Goal: Information Seeking & Learning: Learn about a topic

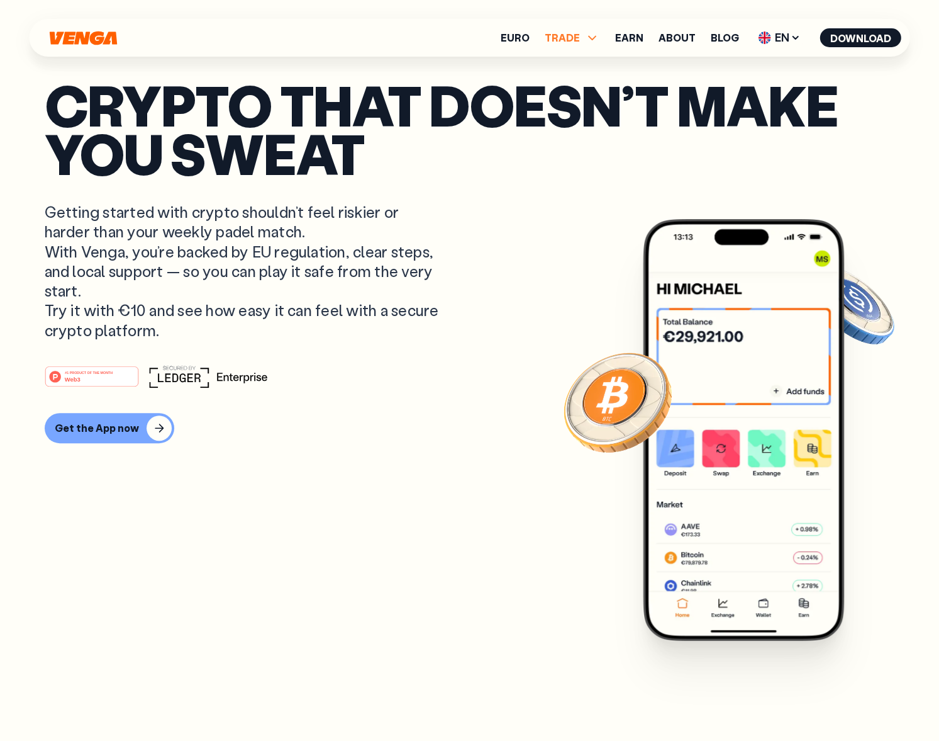
click at [594, 36] on ul "Euro TRADE Buy Sell Swap Exchange Earn About Blog EN English - EN Español - ES …" at bounding box center [701, 38] width 401 height 20
click at [578, 35] on span "TRADE" at bounding box center [562, 38] width 35 height 10
click at [518, 38] on link "Euro" at bounding box center [515, 38] width 29 height 10
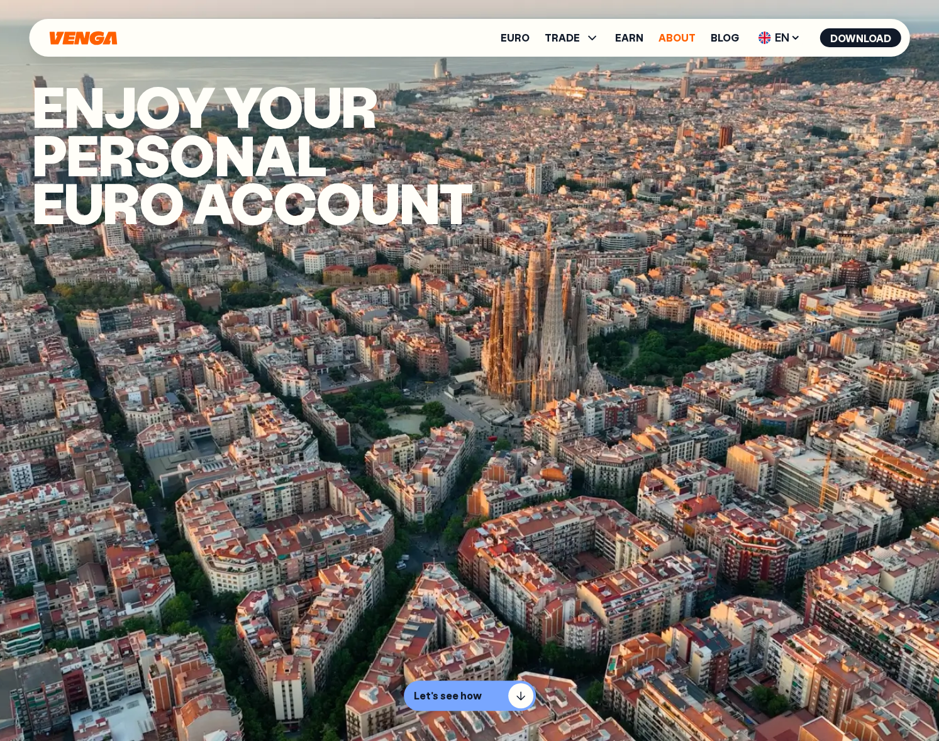
click at [680, 40] on link "About" at bounding box center [677, 38] width 37 height 10
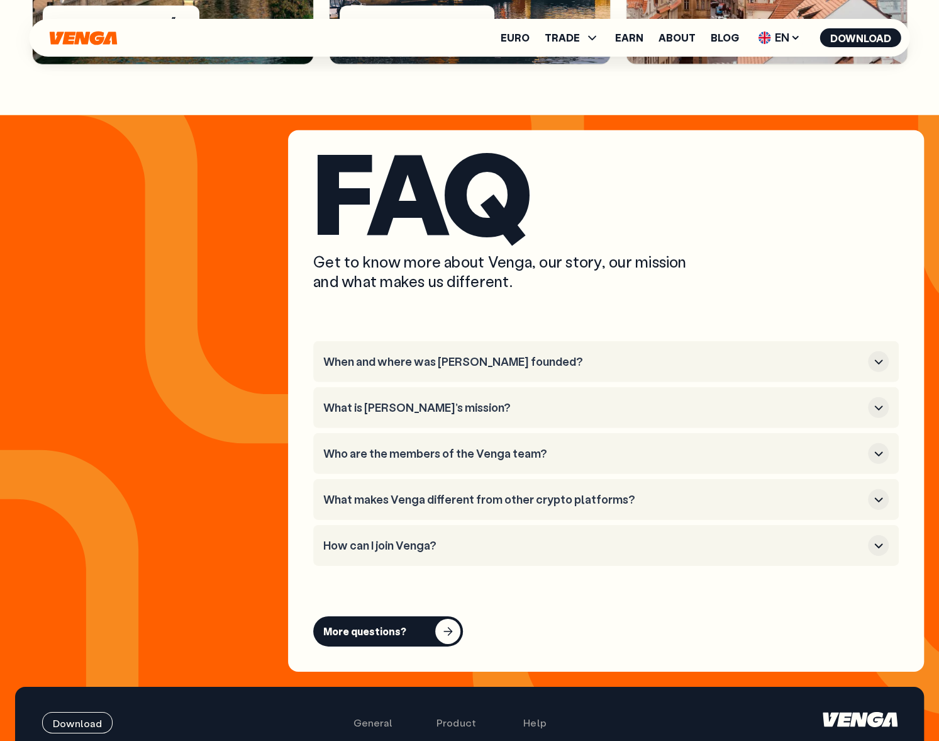
scroll to position [4782, 0]
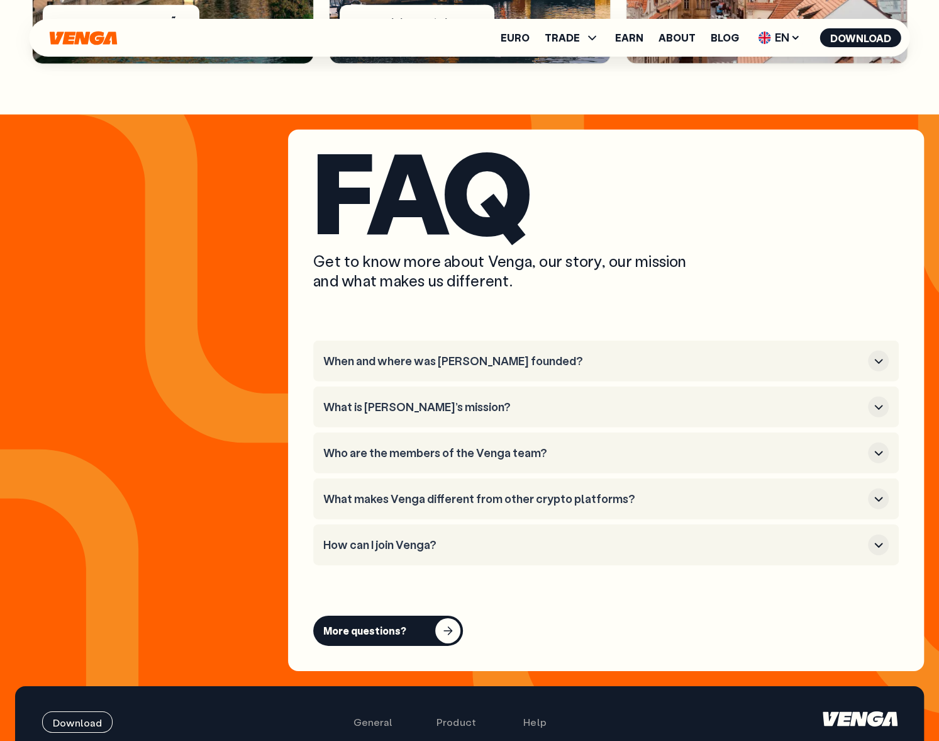
click at [444, 354] on h3 "When and where was [PERSON_NAME] founded?" at bounding box center [593, 361] width 540 height 14
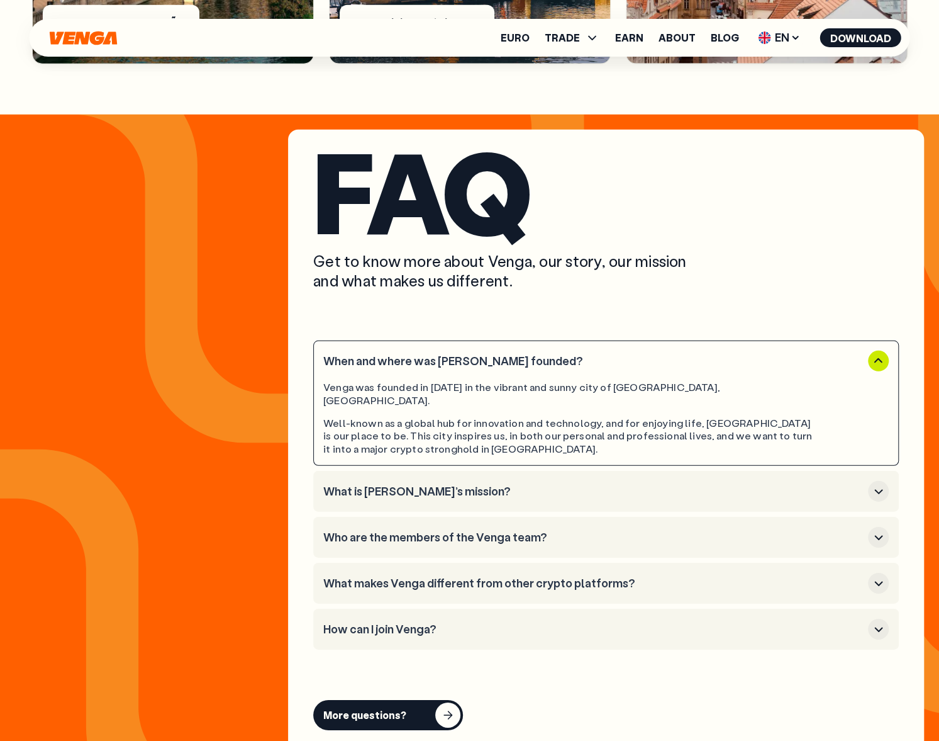
click at [444, 354] on h3 "When and where was [PERSON_NAME] founded?" at bounding box center [593, 361] width 540 height 14
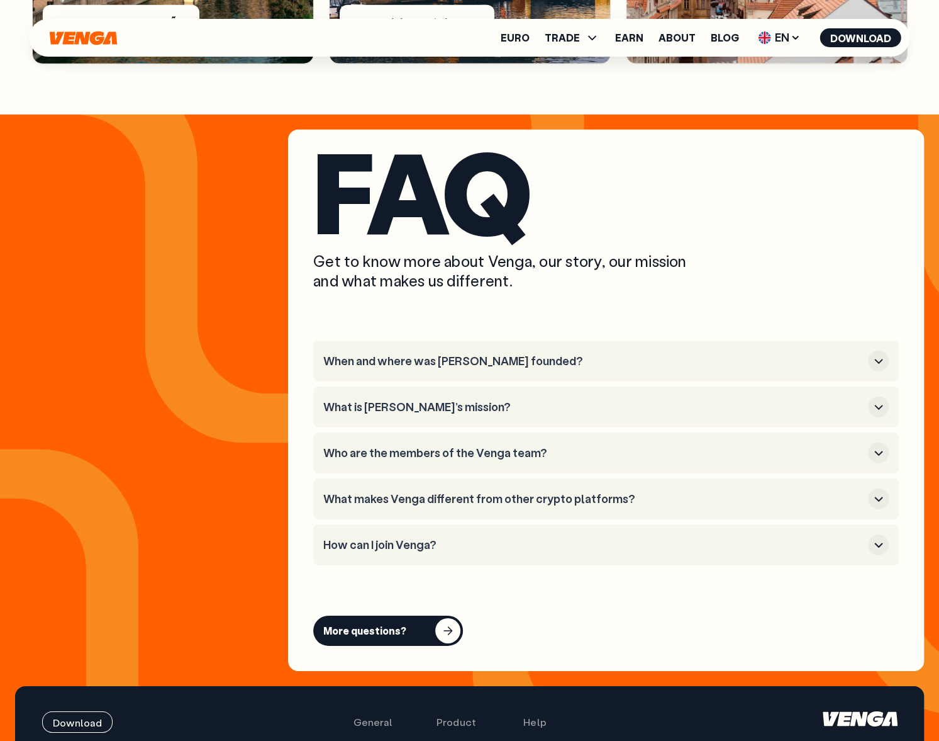
click at [434, 396] on button "What is [PERSON_NAME]’s mission?" at bounding box center [606, 406] width 566 height 21
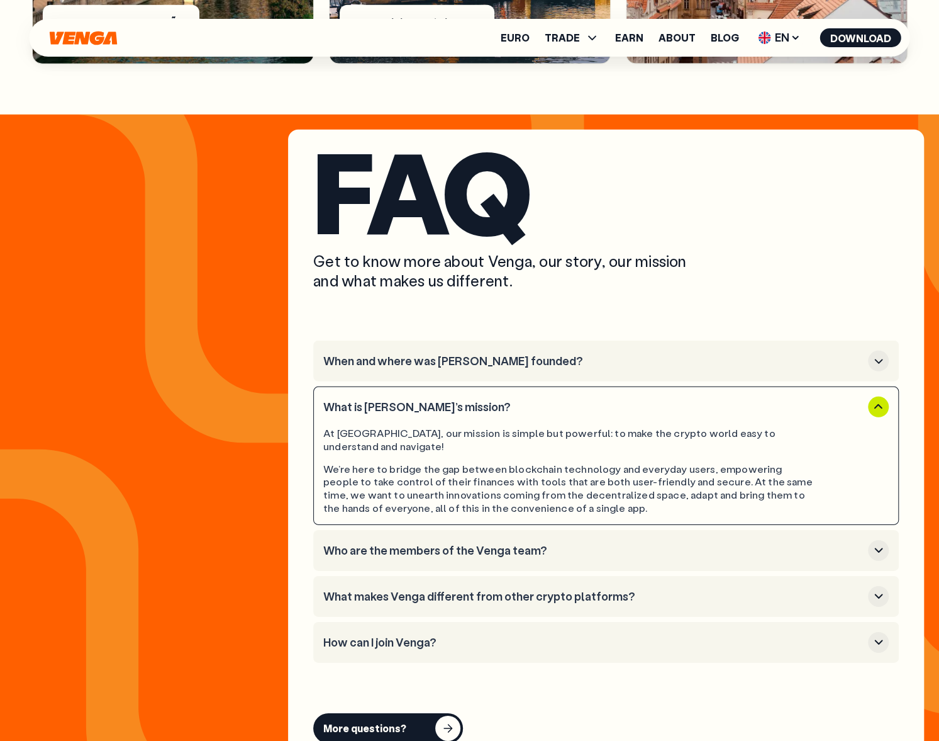
click at [486, 590] on h3 "What makes Venga different from other crypto platforms?" at bounding box center [593, 597] width 540 height 14
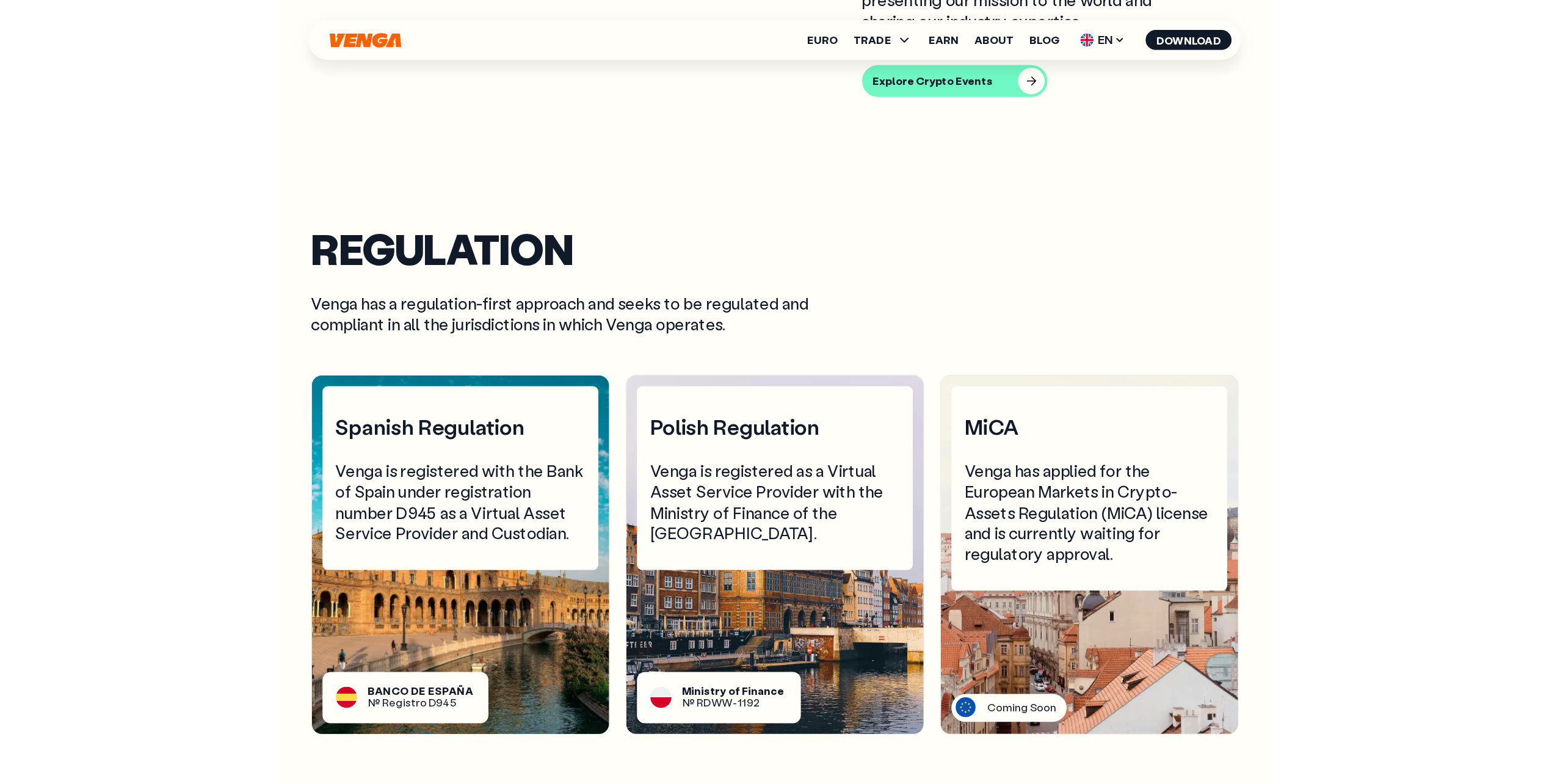
scroll to position [4030, 0]
